Goal: Task Accomplishment & Management: Manage account settings

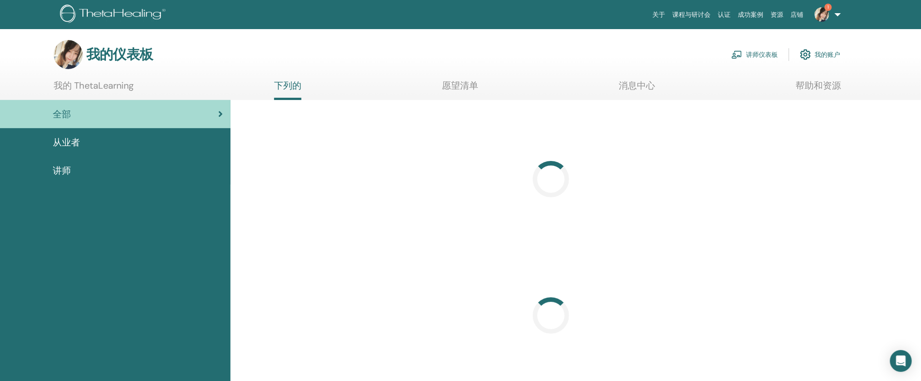
click at [748, 55] on font "讲师仪表板" at bounding box center [762, 55] width 32 height 8
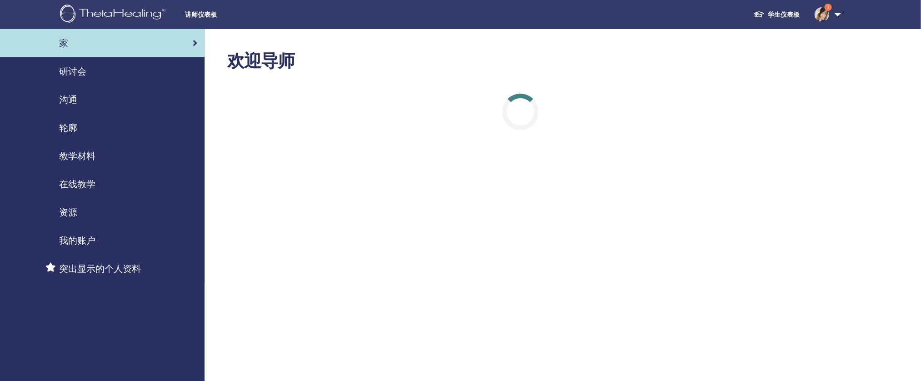
click at [95, 78] on div "研讨会" at bounding box center [102, 72] width 190 height 14
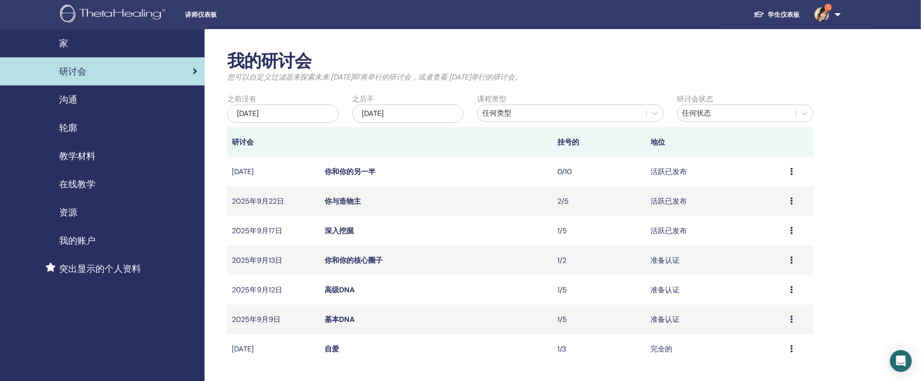
click at [341, 203] on font "你与造物主" at bounding box center [343, 201] width 36 height 10
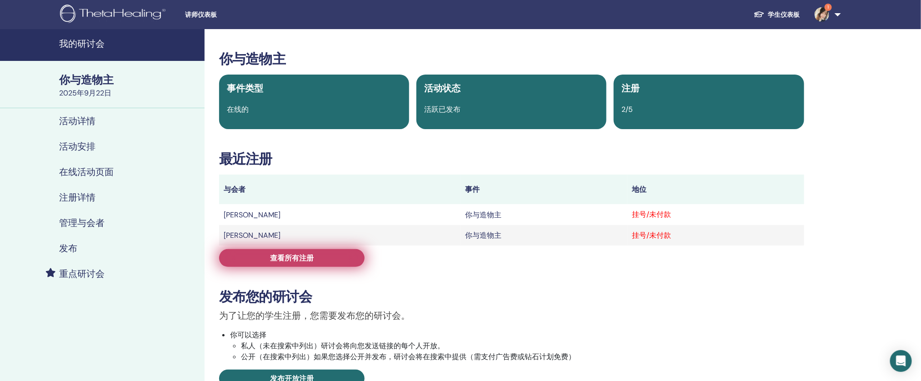
click at [271, 256] on font "查看所有注册" at bounding box center [292, 258] width 44 height 10
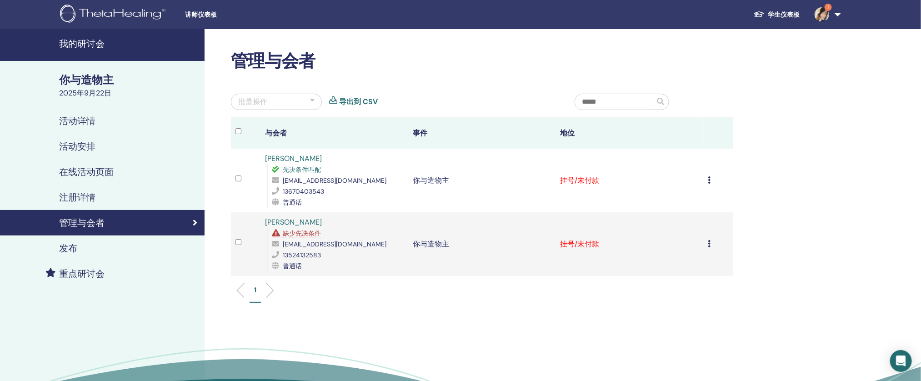
click at [708, 179] on icon at bounding box center [709, 179] width 3 height 7
click at [766, 188] on div "管理与会者 批量操作 导出到 CSV 与会者 事件 地位 林紫檀 先决条件匹配 3117548941@qq.com 13670403543 普通话 你与造物主…" at bounding box center [512, 234] width 614 height 410
click at [713, 183] on div "取消注册 不自动认证 标记为已付款 标记为未付款 标记为缺席 完成并证明 下载证书" at bounding box center [718, 180] width 20 height 11
click at [674, 257] on font "完成并证明" at bounding box center [677, 259] width 36 height 10
click at [276, 158] on font "林紫檀" at bounding box center [293, 159] width 57 height 10
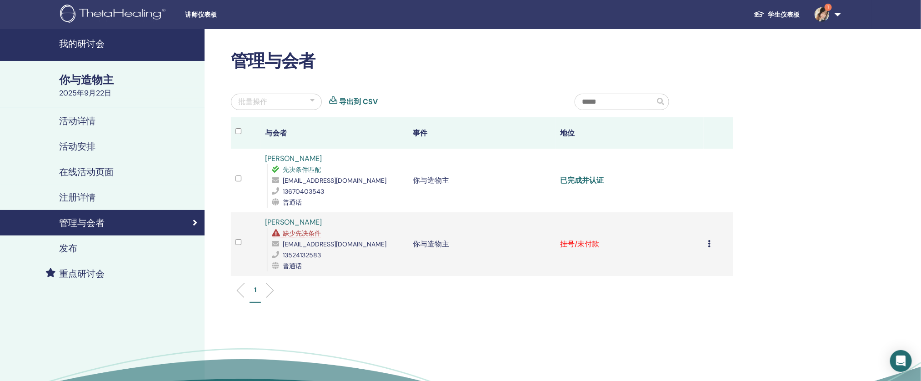
click at [595, 178] on font "已完成并认证" at bounding box center [582, 180] width 44 height 10
